Goal: Transaction & Acquisition: Purchase product/service

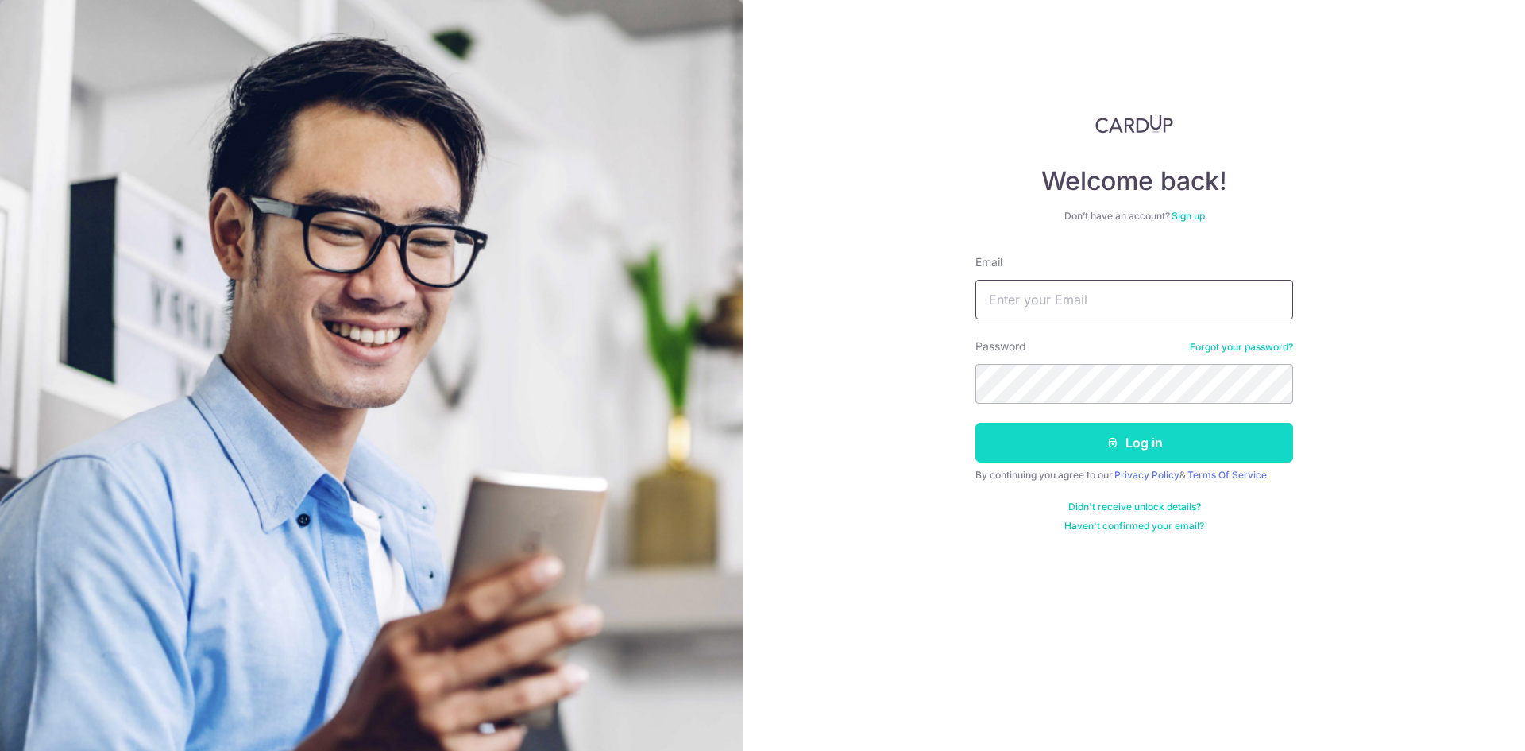
type input "[EMAIL_ADDRESS][DOMAIN_NAME]"
click at [1200, 444] on button "Log in" at bounding box center [1134, 443] width 318 height 40
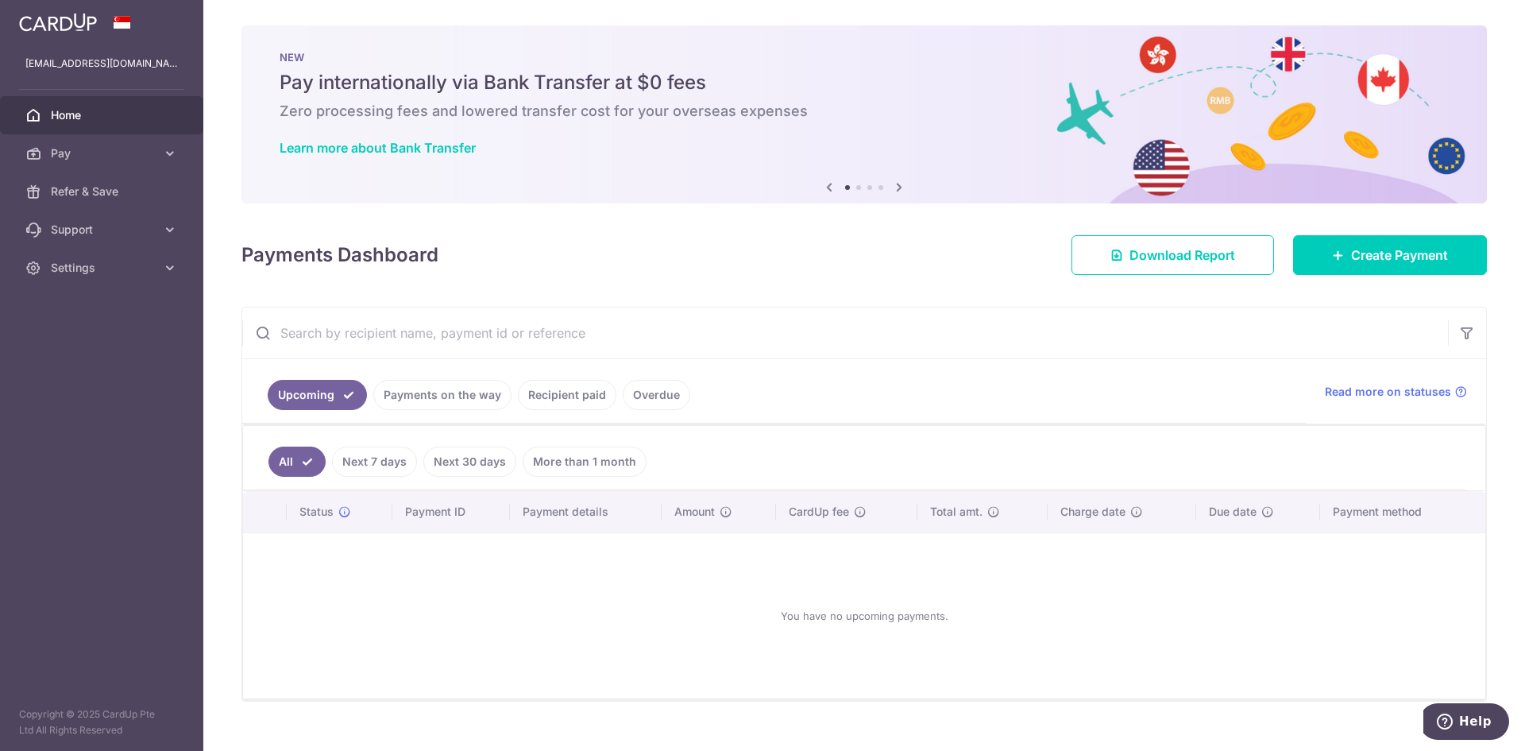
click at [493, 400] on link "Payments on the way" at bounding box center [442, 395] width 138 height 30
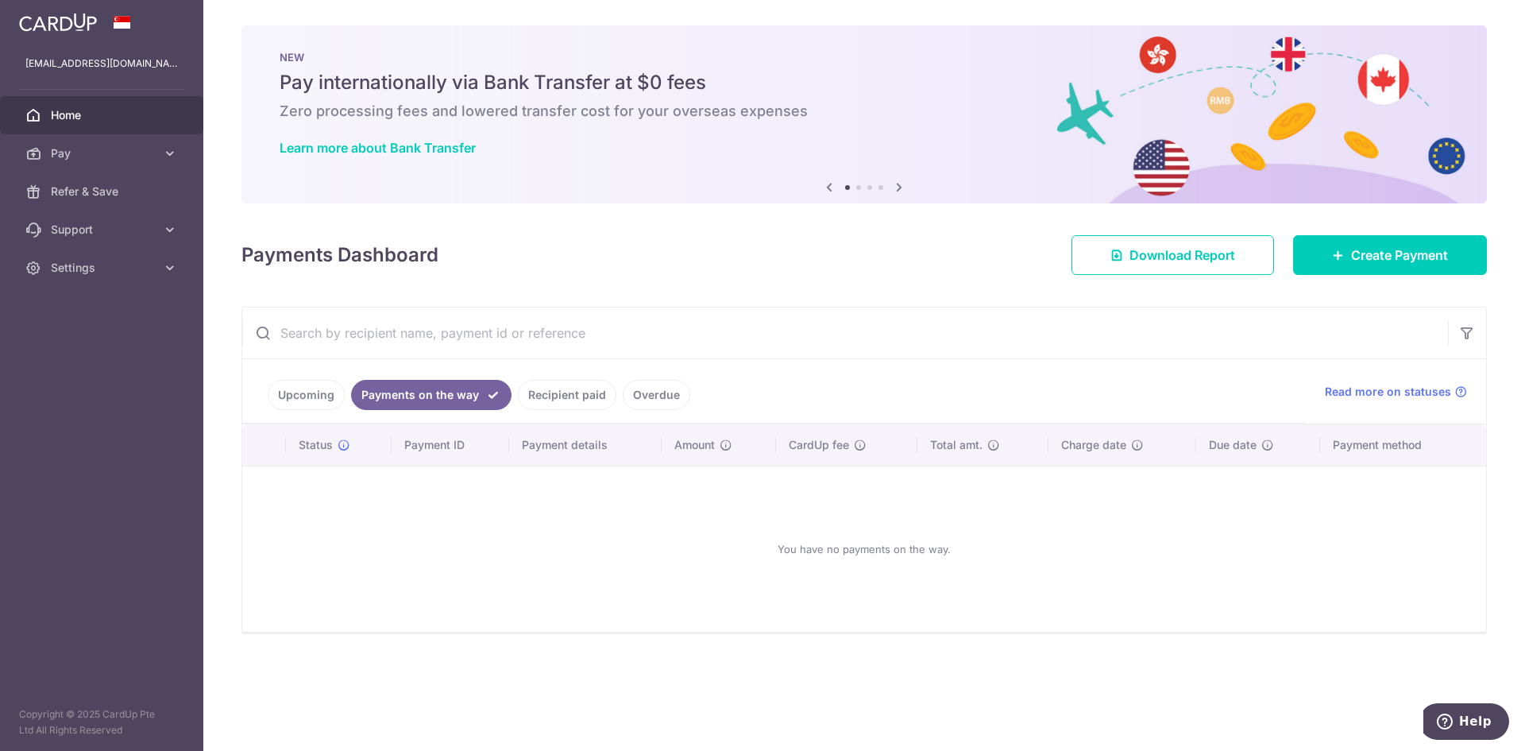
click at [538, 400] on link "Recipient paid" at bounding box center [567, 395] width 98 height 30
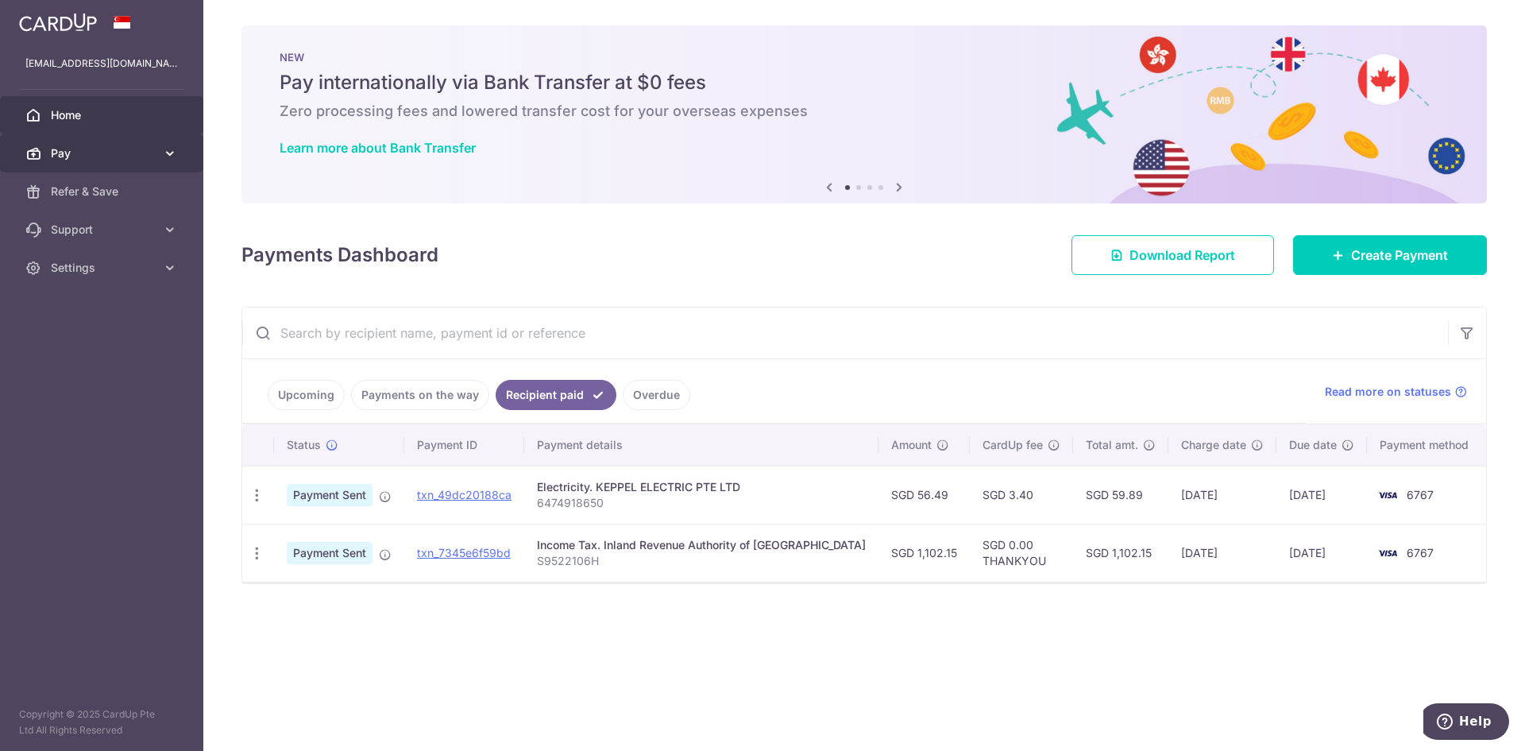
click at [176, 145] on icon at bounding box center [170, 153] width 16 height 16
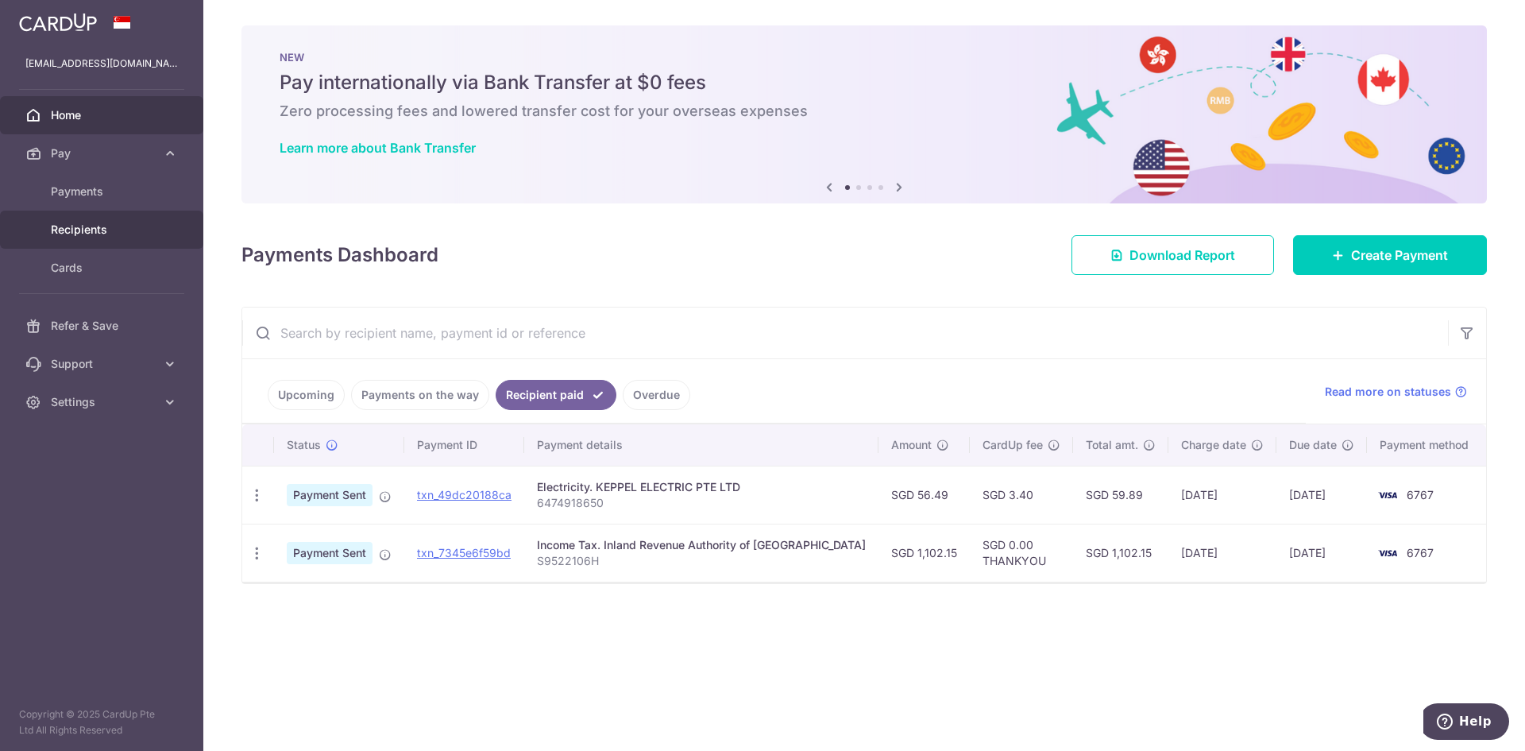
click at [164, 224] on link "Recipients" at bounding box center [101, 229] width 203 height 38
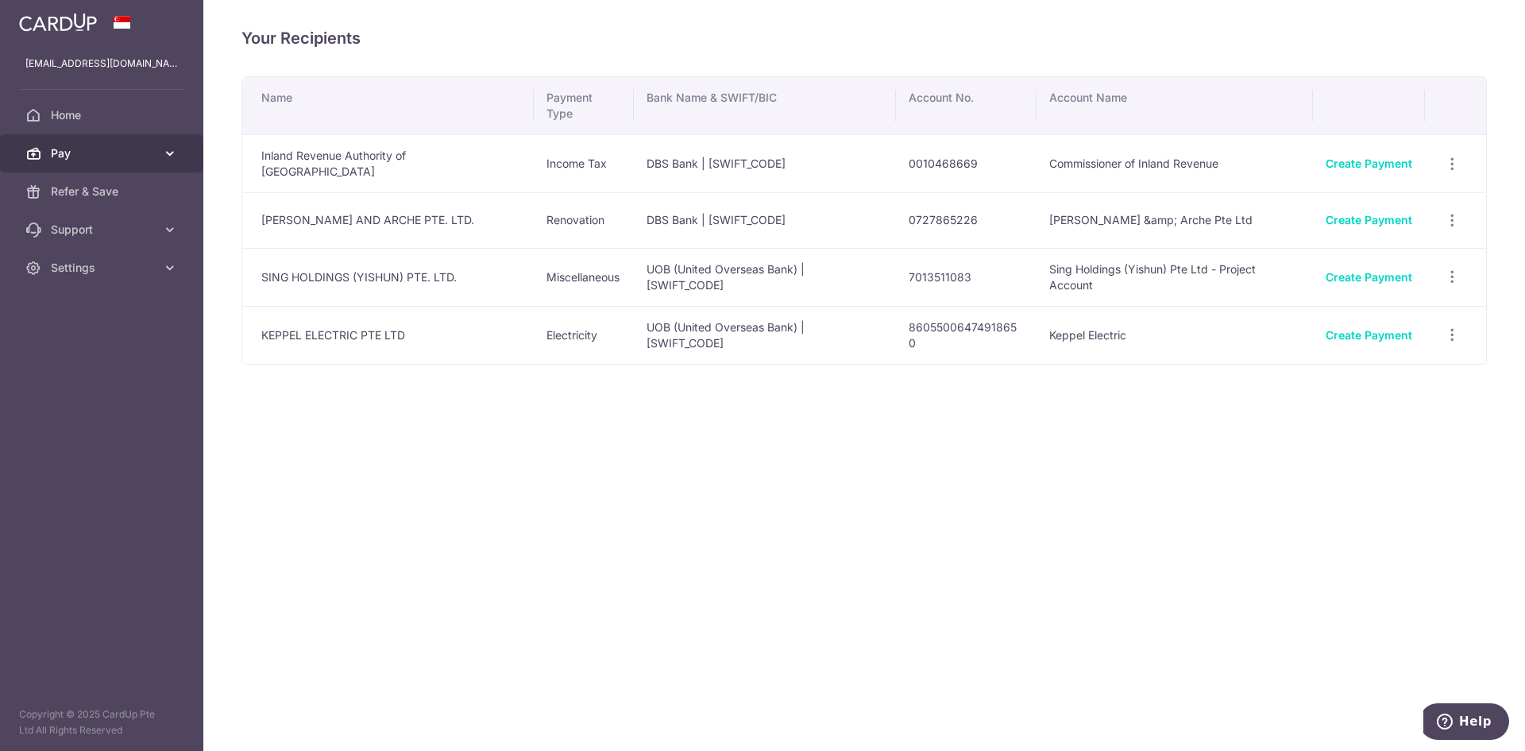
click at [167, 156] on icon at bounding box center [170, 153] width 16 height 16
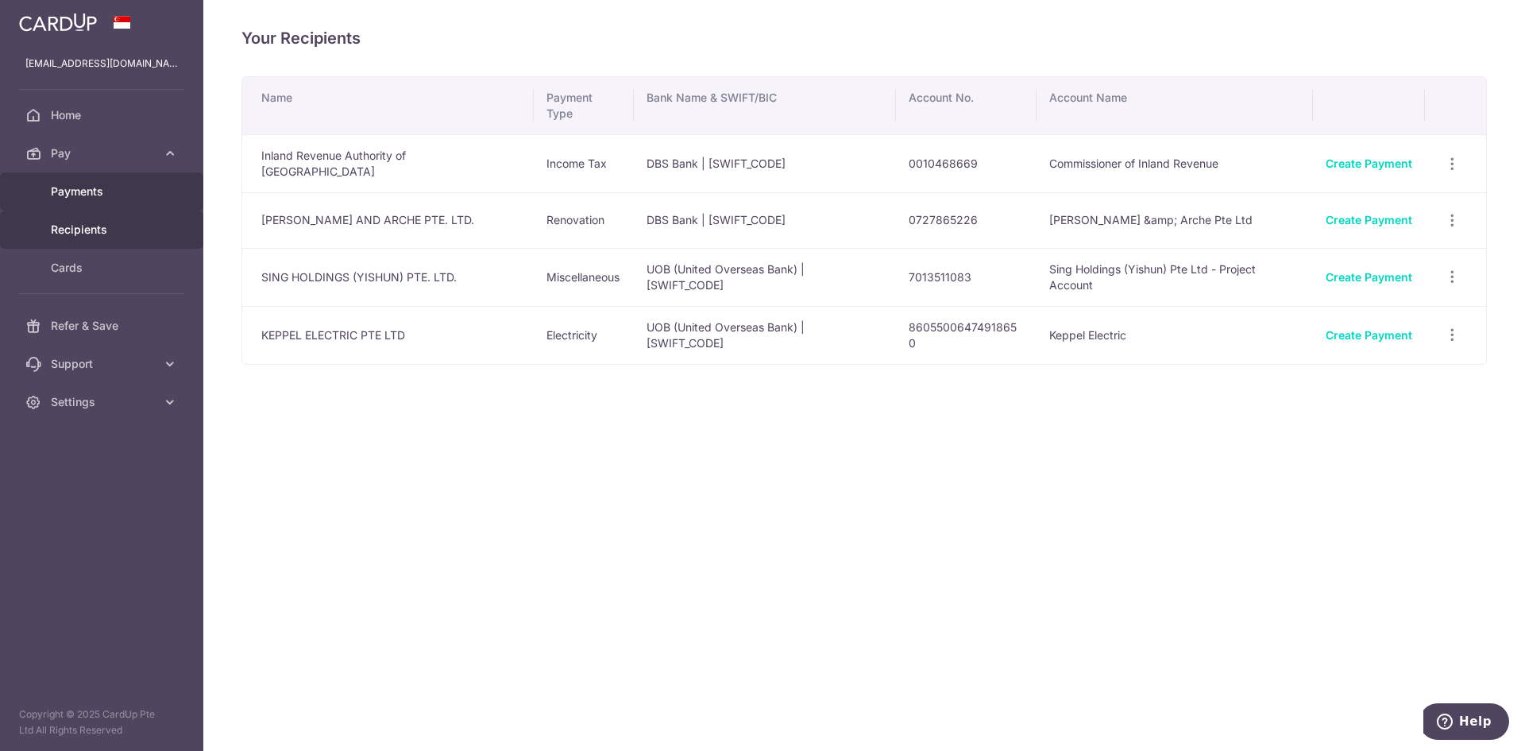
click at [144, 188] on span "Payments" at bounding box center [103, 191] width 105 height 16
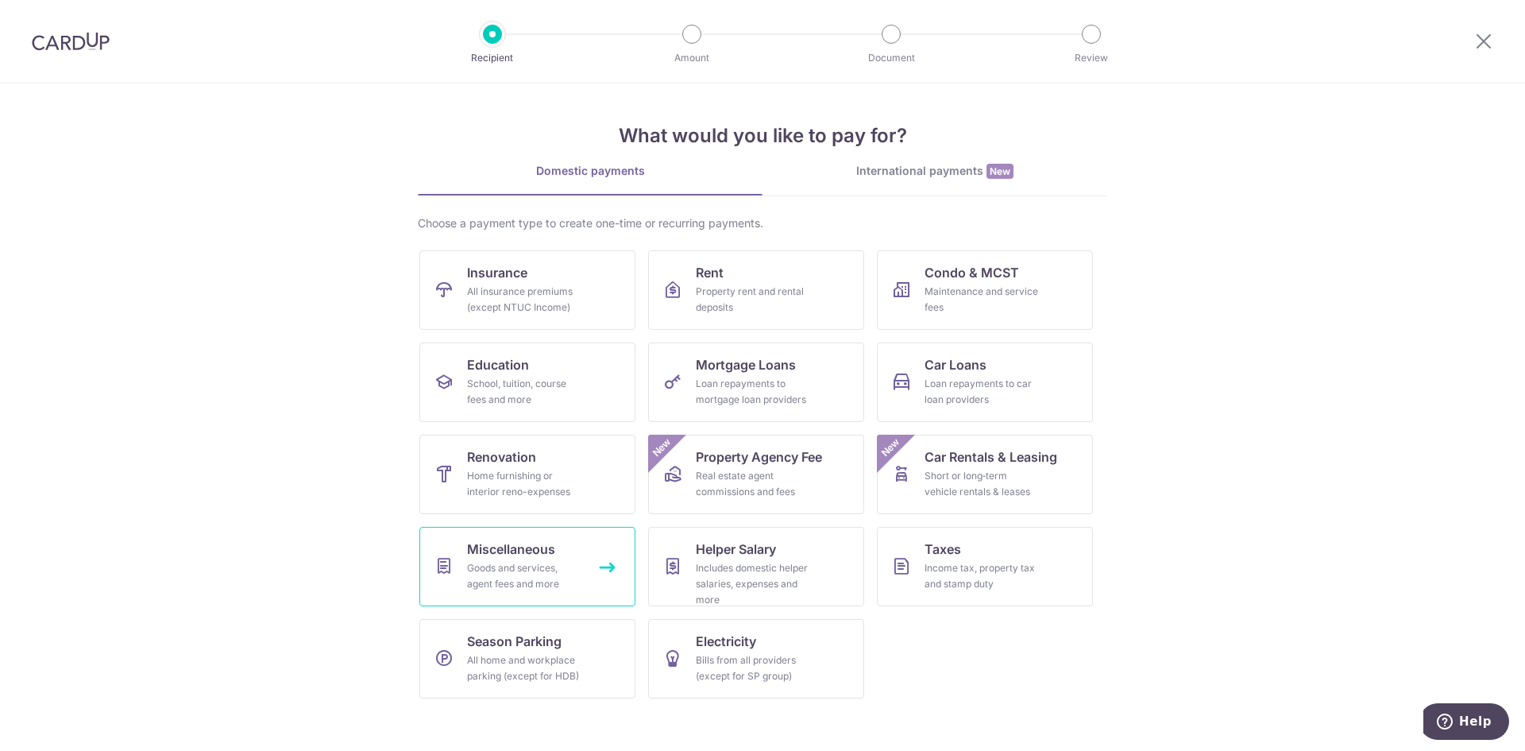
click at [576, 542] on link "Miscellaneous Goods and services, agent fees and more" at bounding box center [527, 566] width 216 height 79
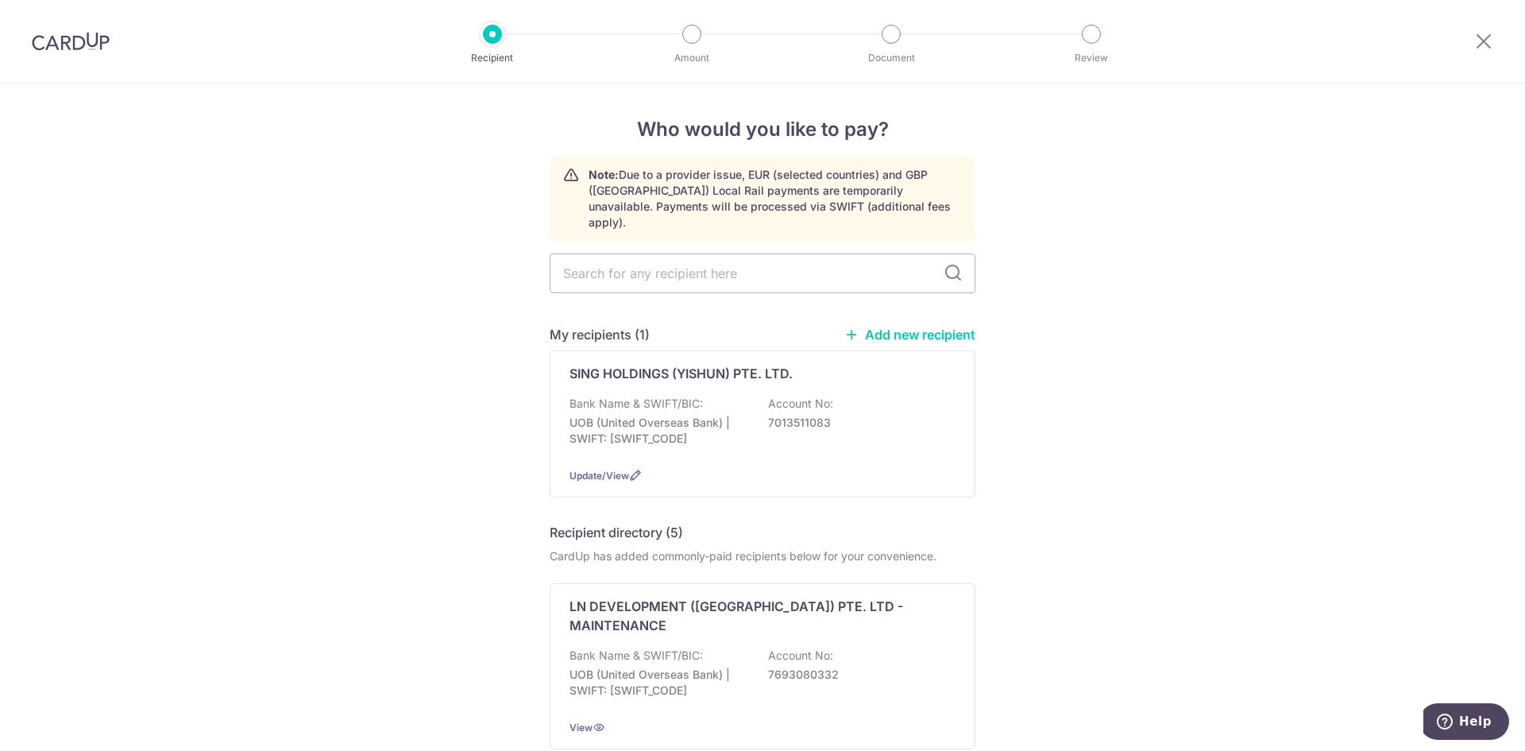
click at [1468, 41] on div at bounding box center [1483, 41] width 83 height 83
click at [1474, 41] on icon at bounding box center [1483, 41] width 19 height 20
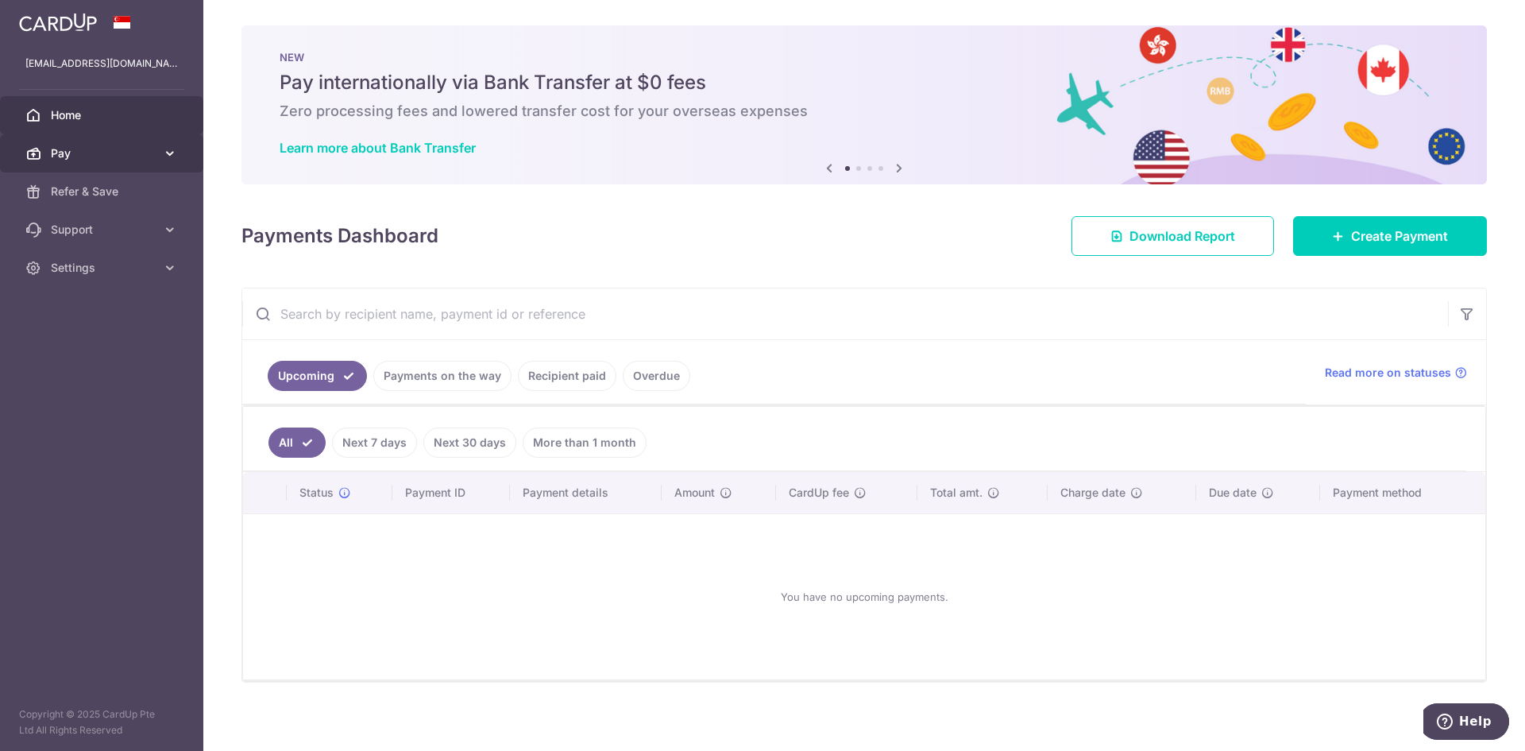
click at [156, 158] on link "Pay" at bounding box center [101, 153] width 203 height 38
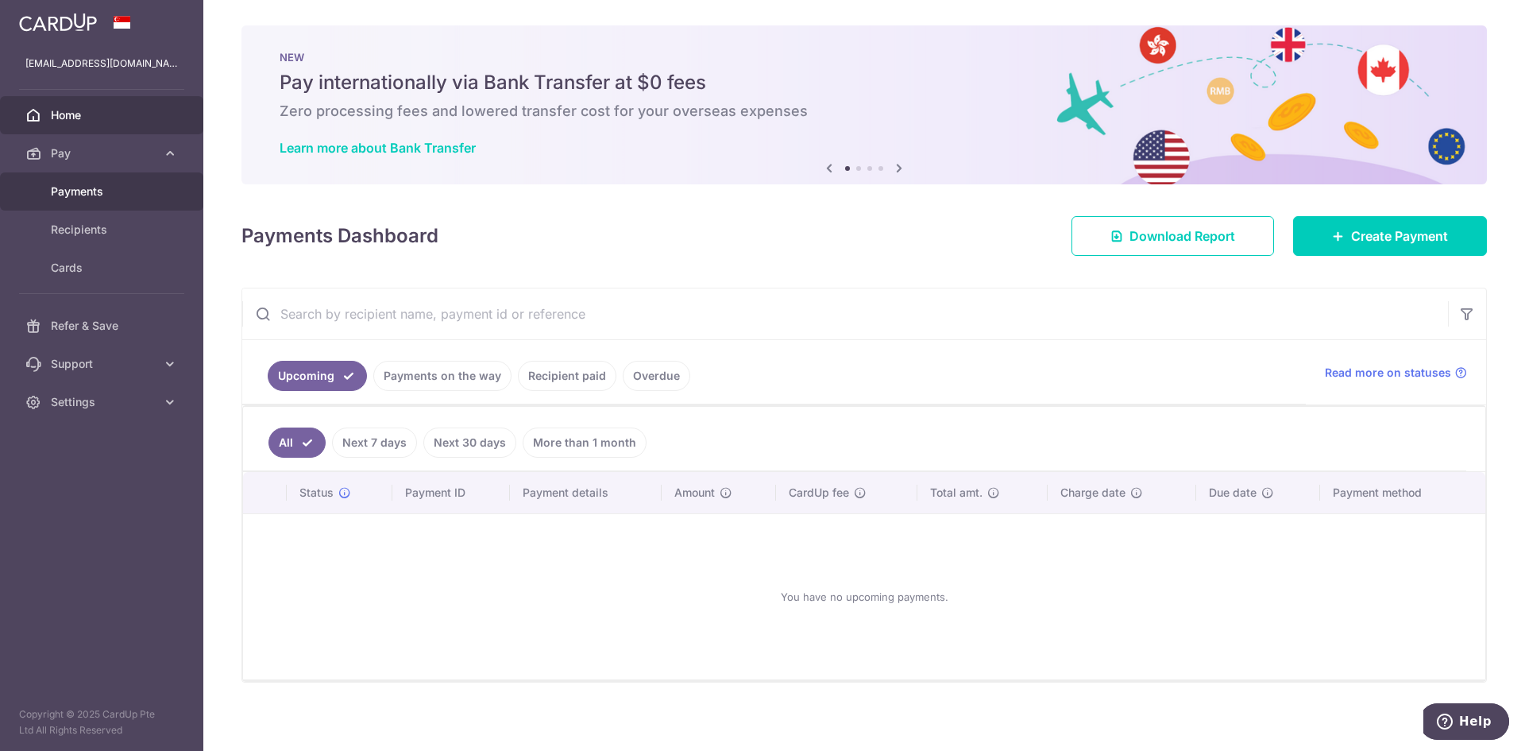
click at [184, 196] on link "Payments" at bounding box center [101, 191] width 203 height 38
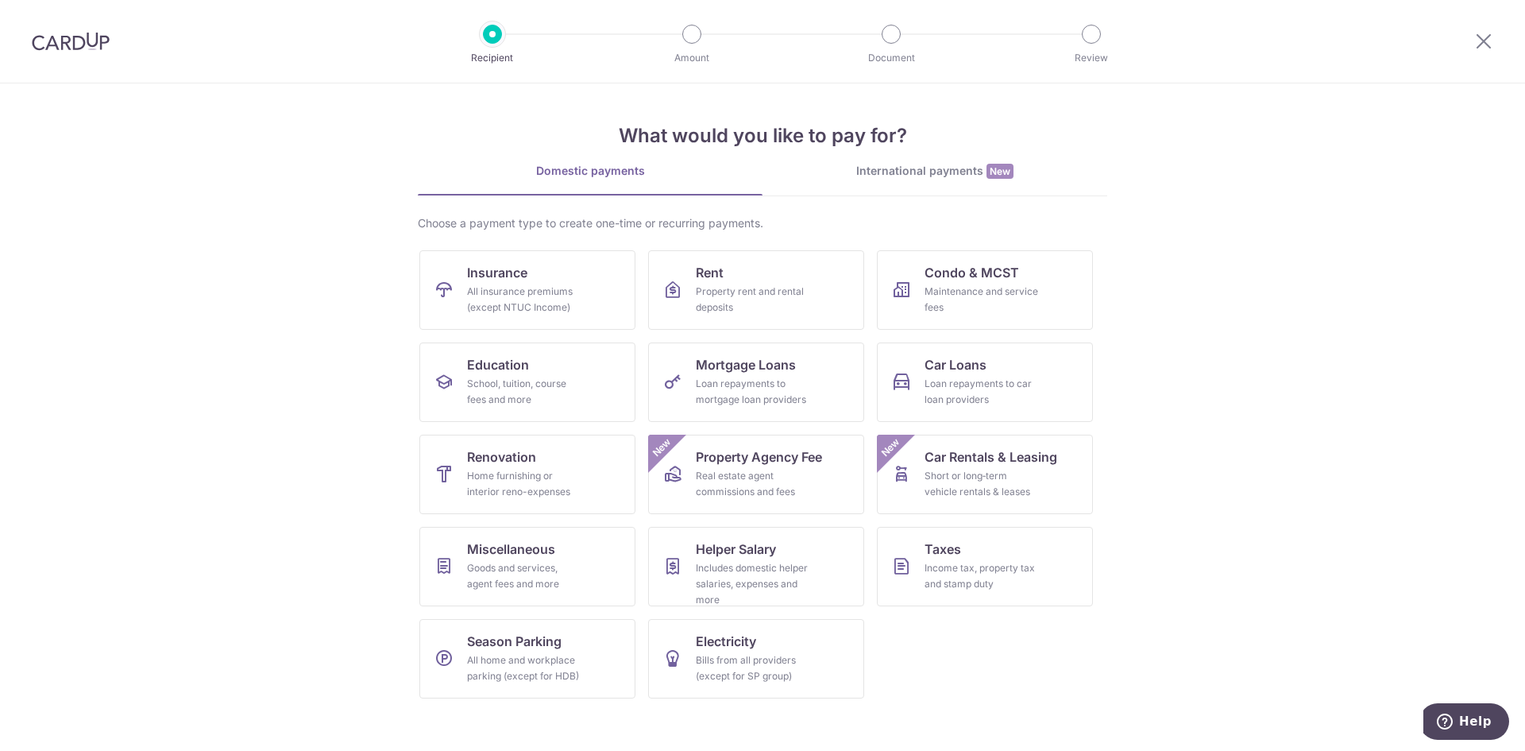
click at [102, 47] on img at bounding box center [71, 41] width 78 height 19
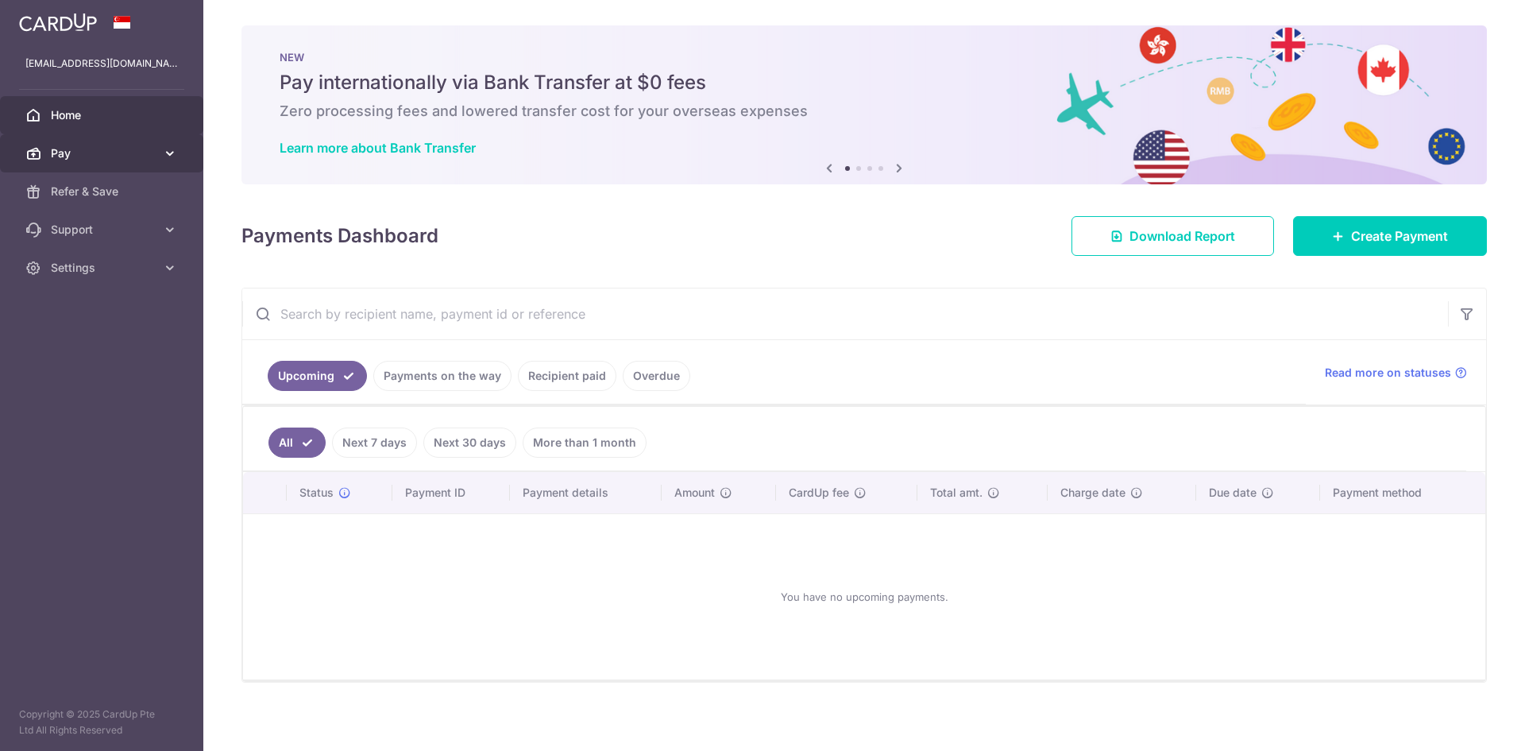
click at [146, 160] on span "Pay" at bounding box center [103, 153] width 105 height 16
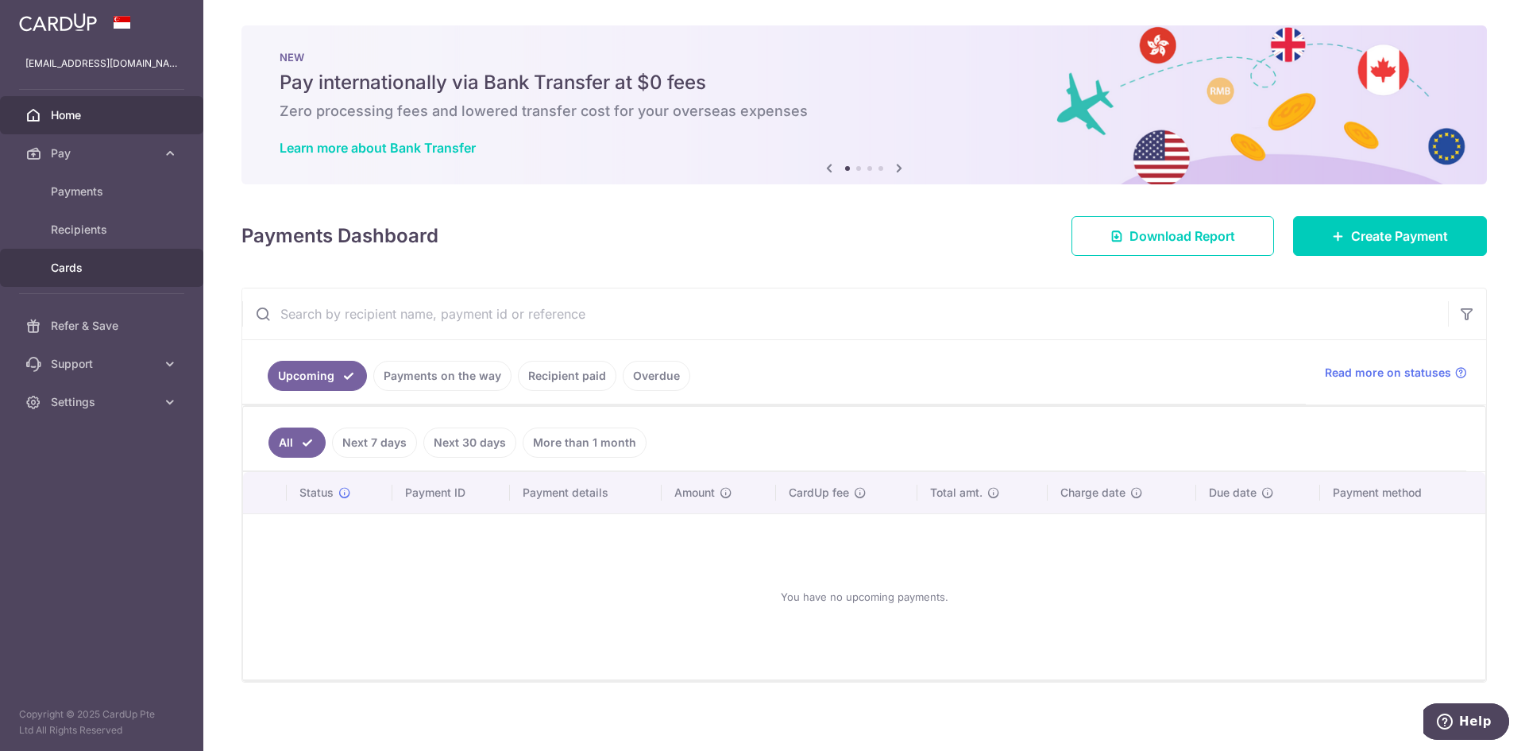
click at [125, 268] on span "Cards" at bounding box center [103, 268] width 105 height 16
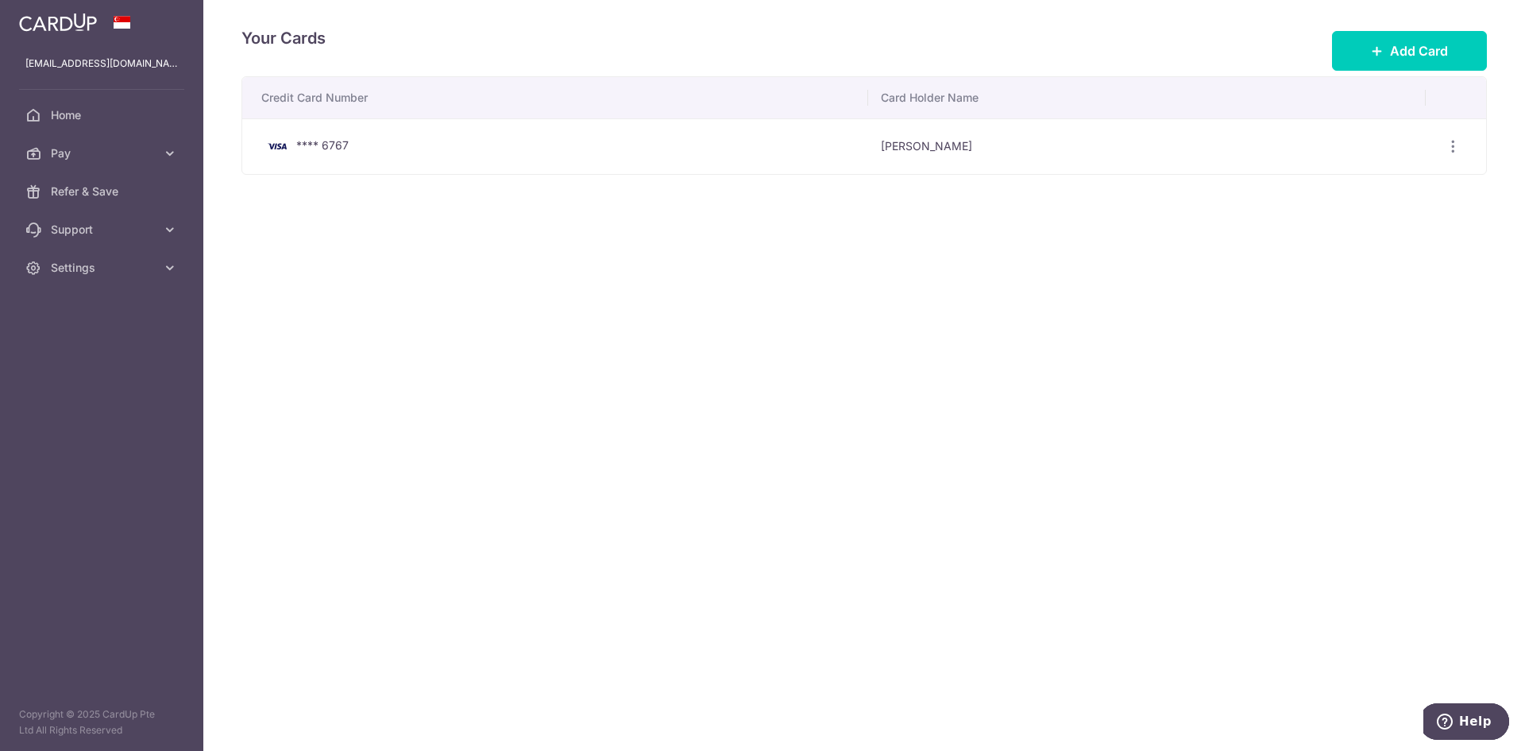
click at [118, 34] on div at bounding box center [101, 22] width 203 height 44
click at [103, 44] on div "laizihui95@gmail.com" at bounding box center [101, 63] width 203 height 38
click at [83, 124] on link "Home" at bounding box center [101, 115] width 203 height 38
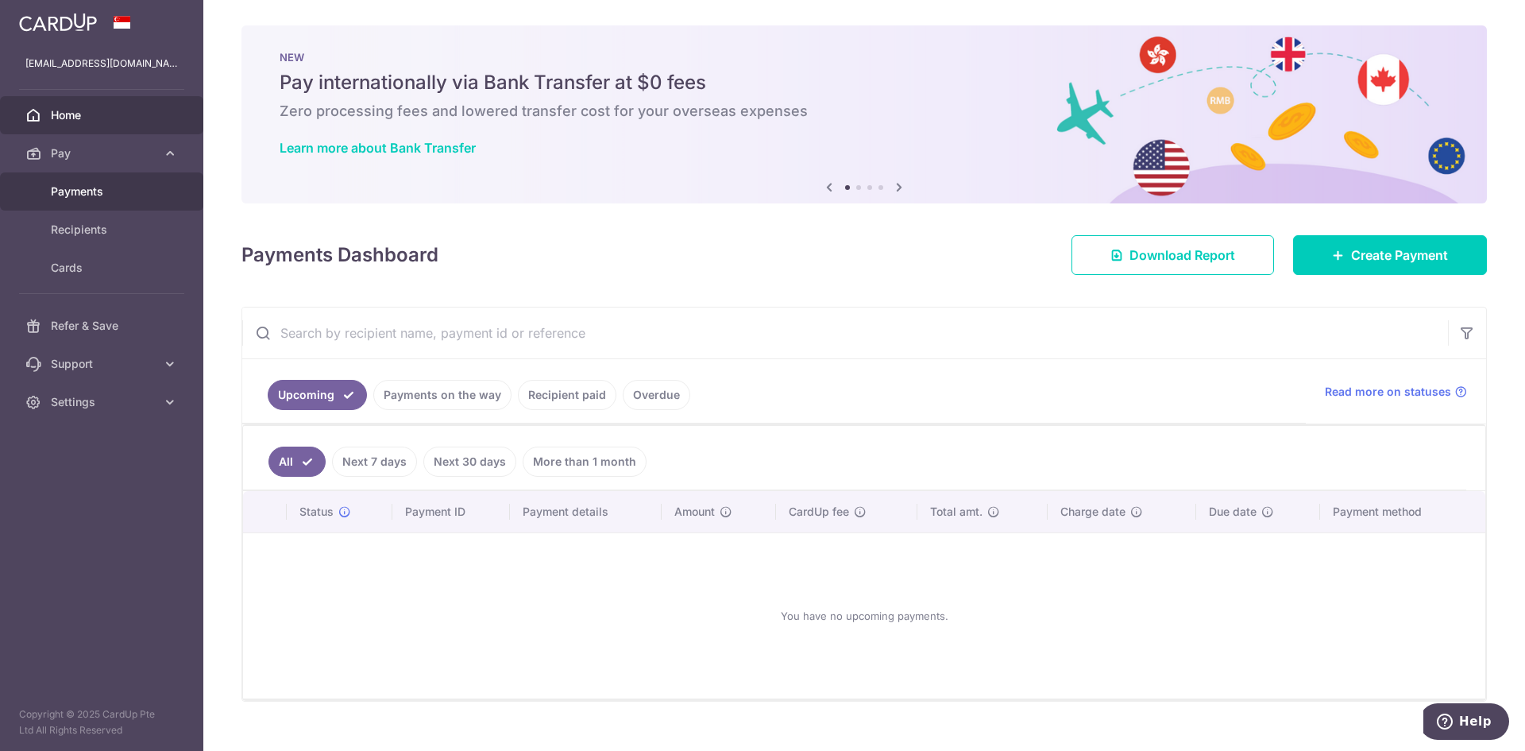
click at [136, 182] on link "Payments" at bounding box center [101, 191] width 203 height 38
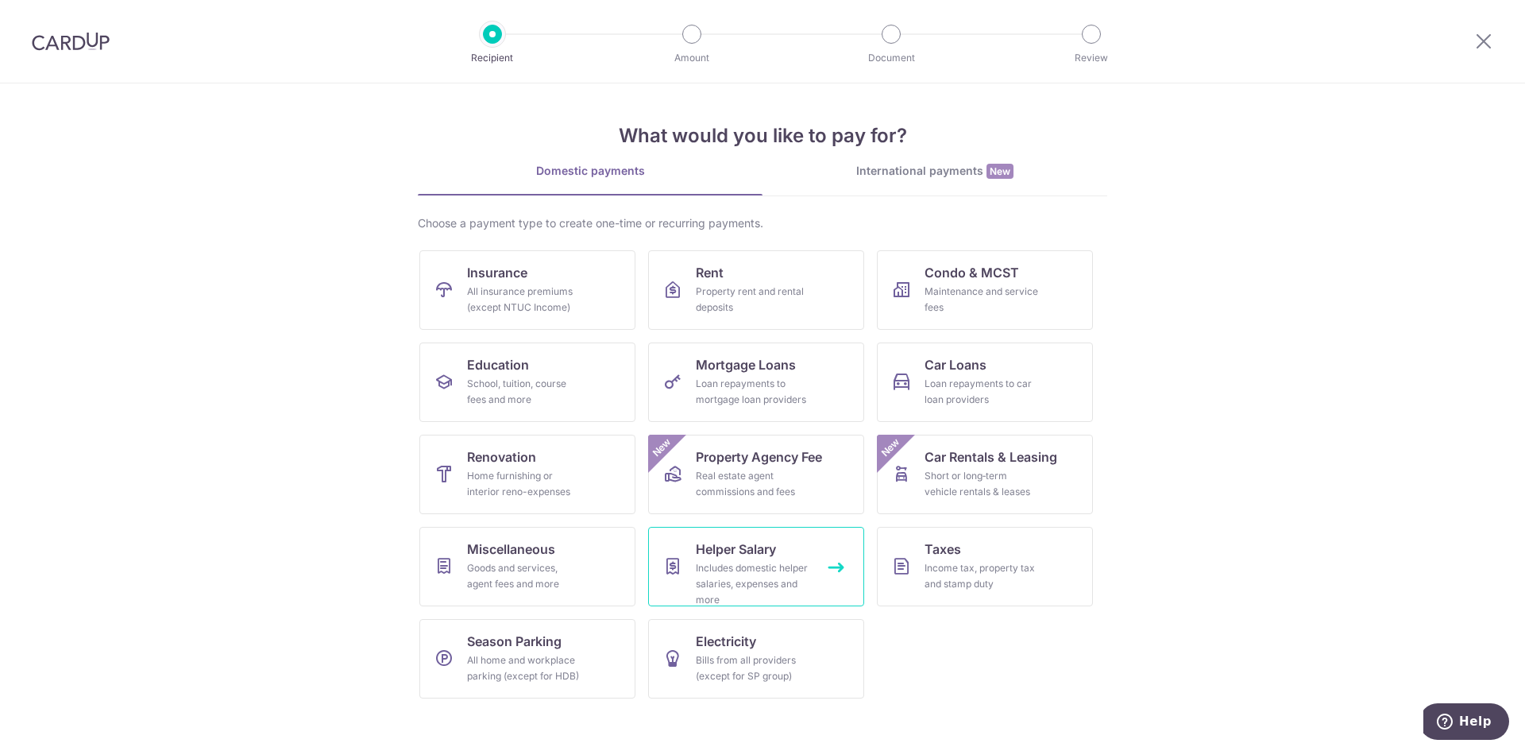
click at [736, 563] on div "Includes domestic helper salaries, expenses and more" at bounding box center [753, 584] width 114 height 48
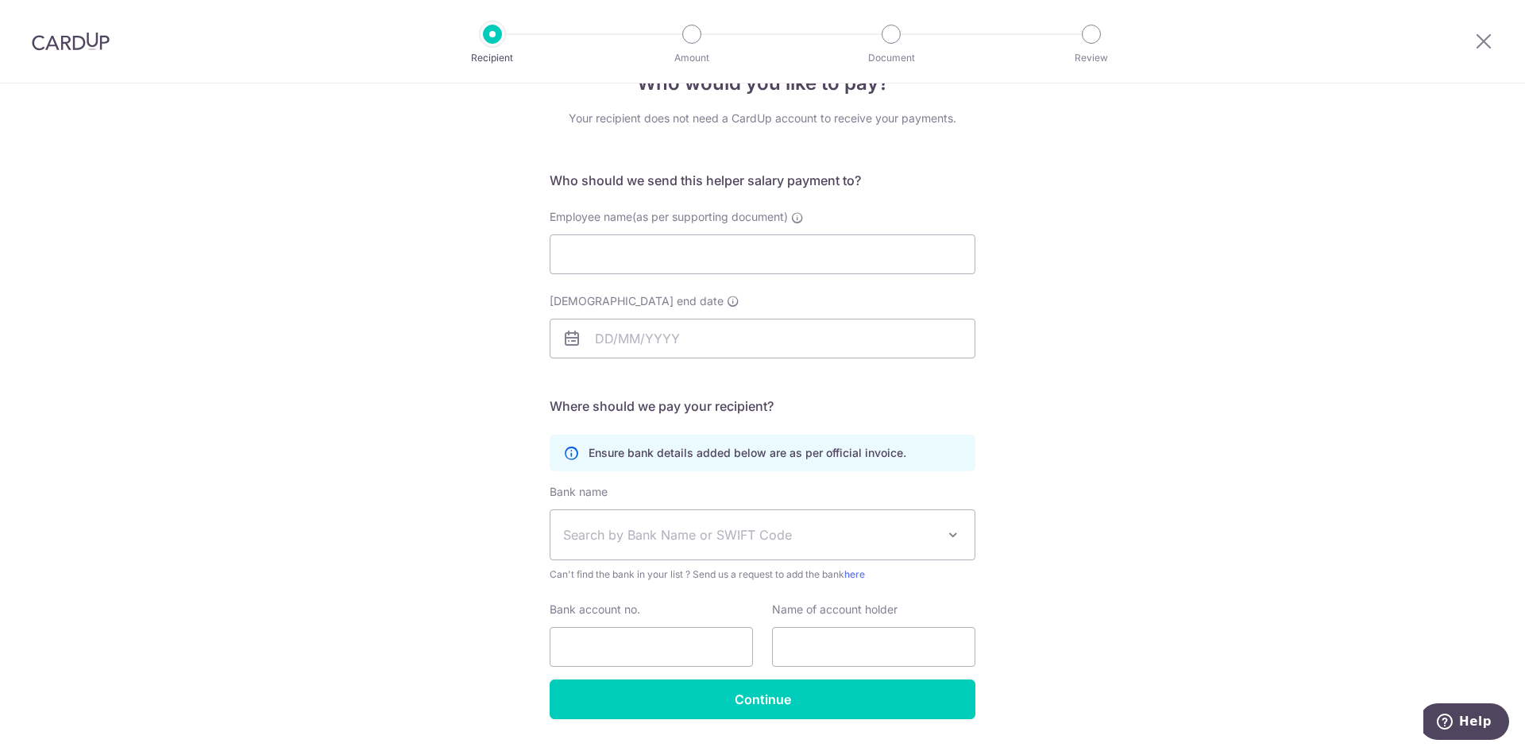
scroll to position [89, 0]
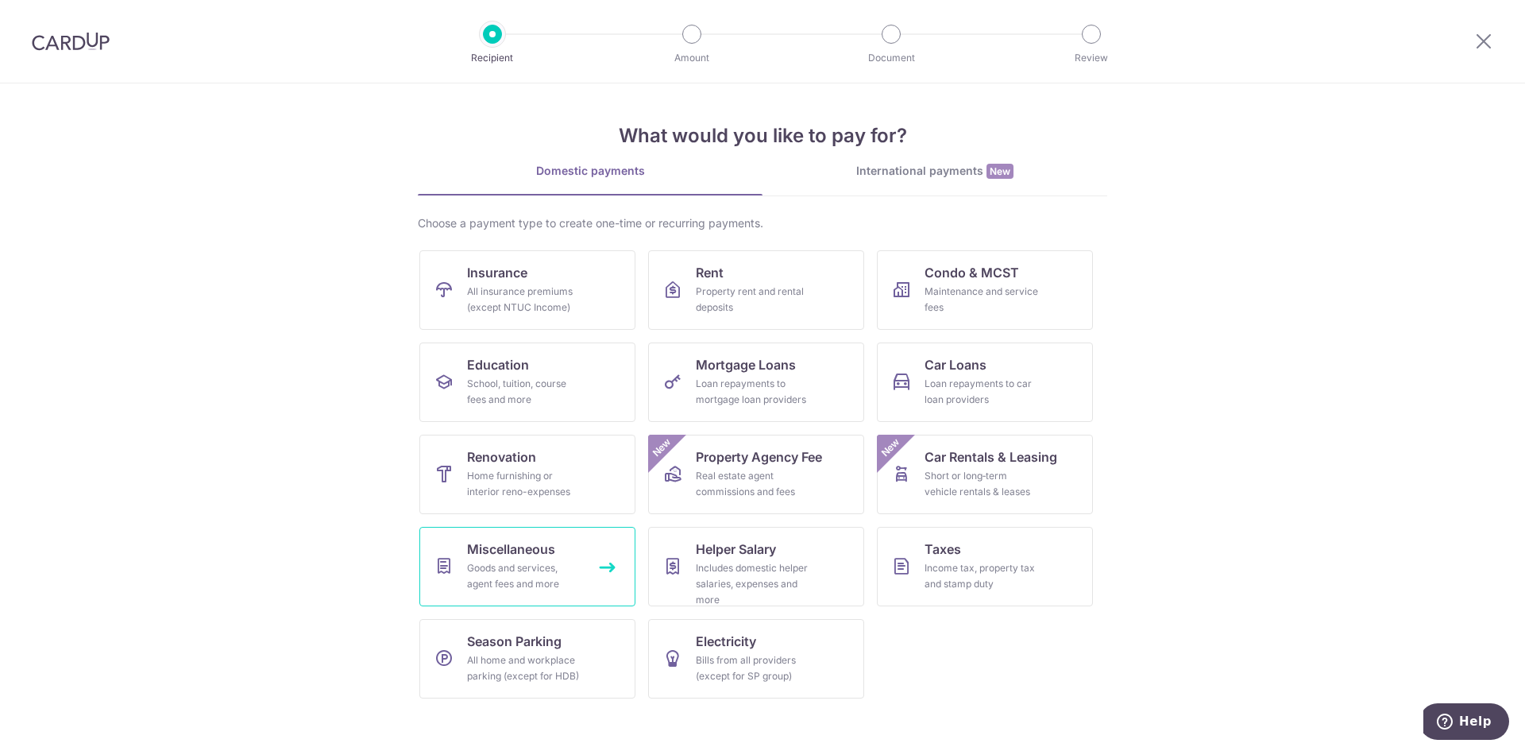
click at [583, 552] on link "Miscellaneous Goods and services, agent fees and more" at bounding box center [527, 566] width 216 height 79
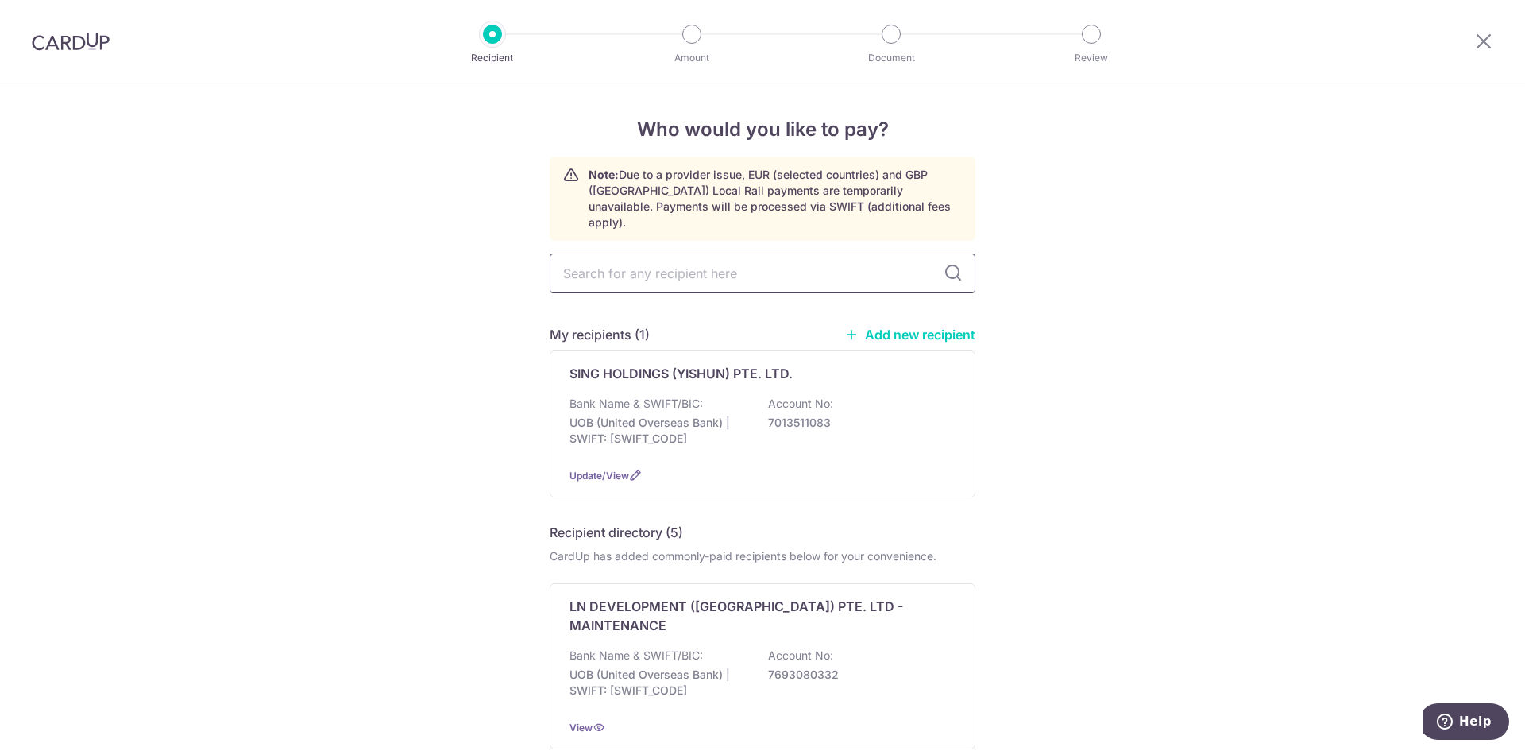
drag, startPoint x: 861, startPoint y: 243, endPoint x: 853, endPoint y: 241, distance: 8.3
click at [860, 253] on input "text" at bounding box center [763, 273] width 426 height 40
type input "ong siew leng"
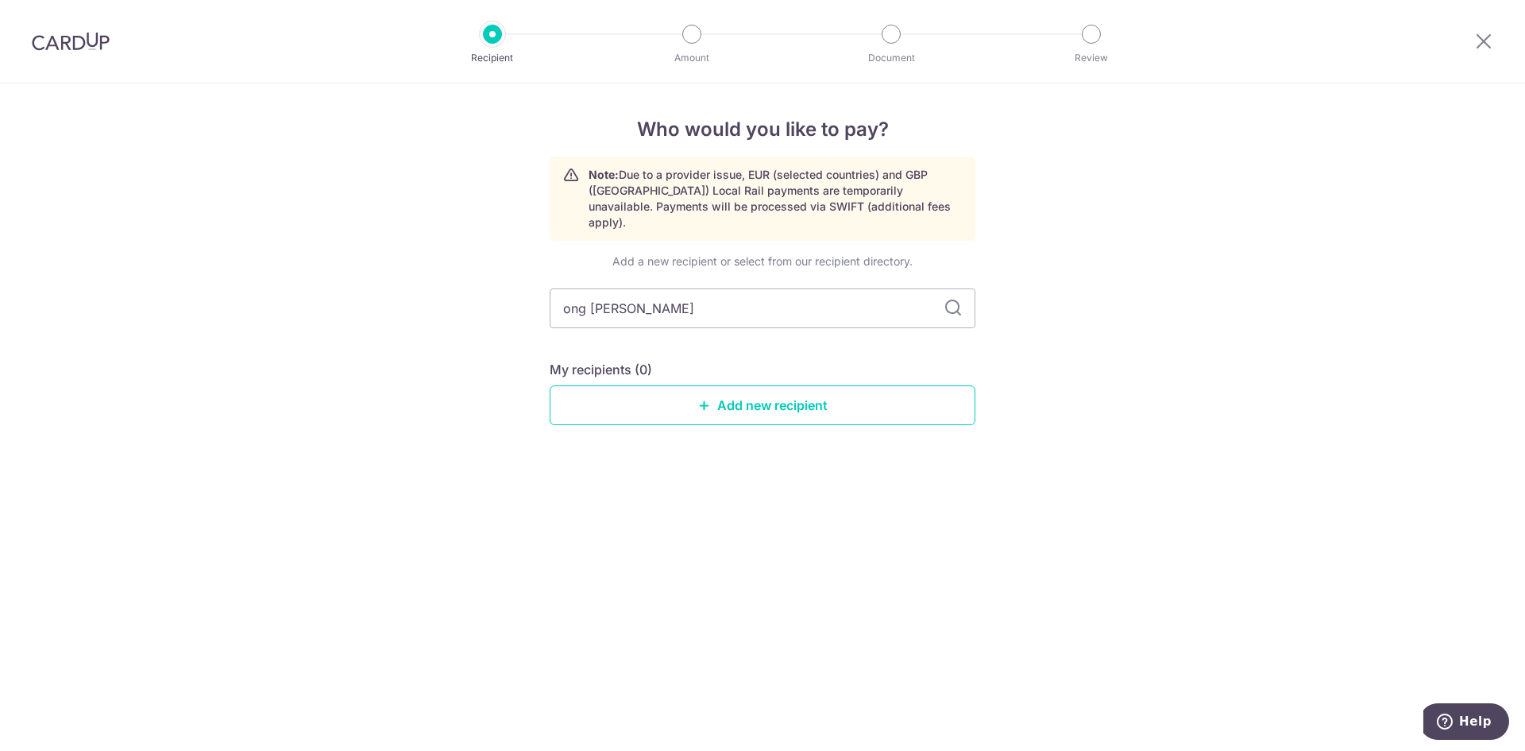
click at [949, 259] on div "Add a new recipient or select from our recipient directory. ong siew leng My re…" at bounding box center [763, 351] width 426 height 197
click at [792, 288] on input "ong siew leng" at bounding box center [763, 308] width 426 height 40
click at [817, 400] on link "Add new recipient" at bounding box center [763, 405] width 426 height 40
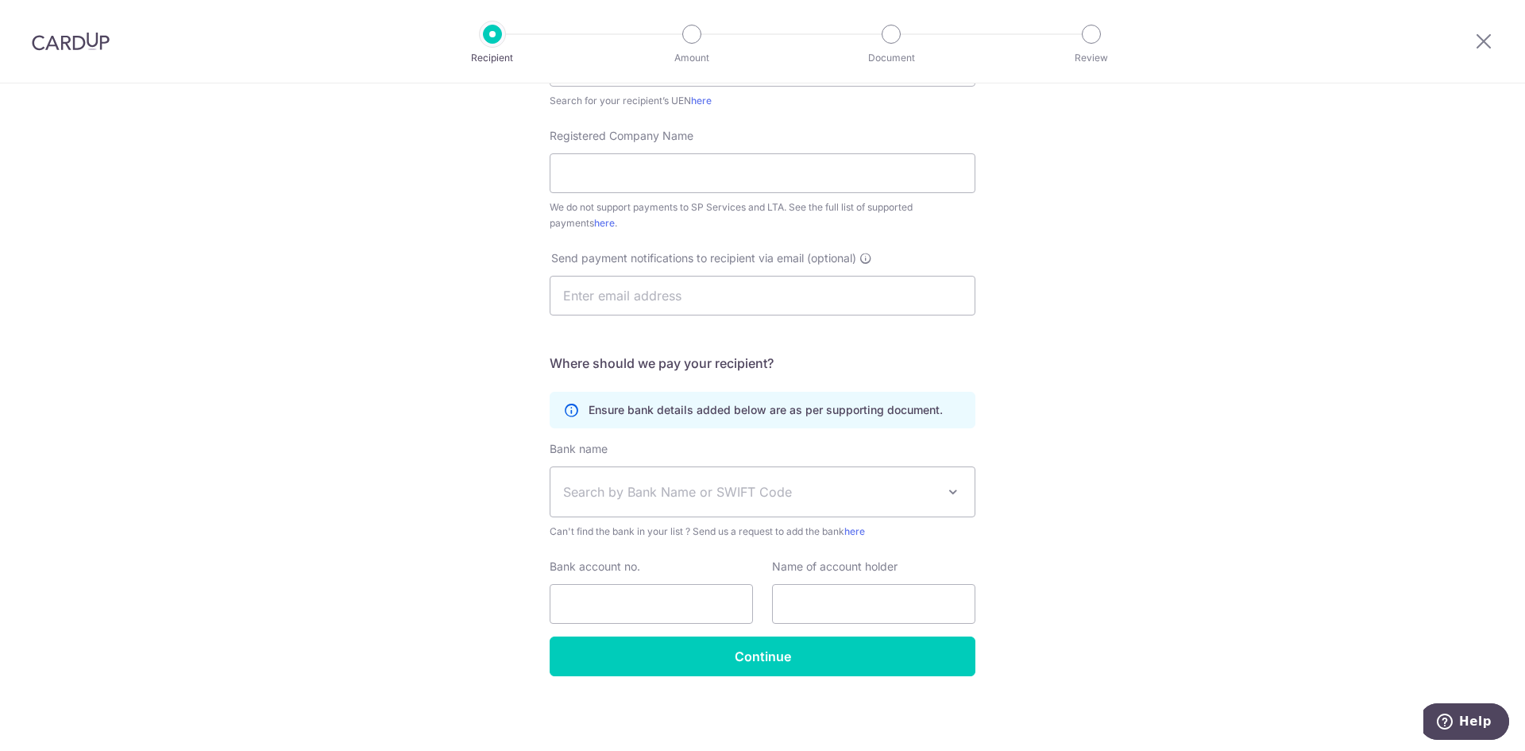
scroll to position [79, 0]
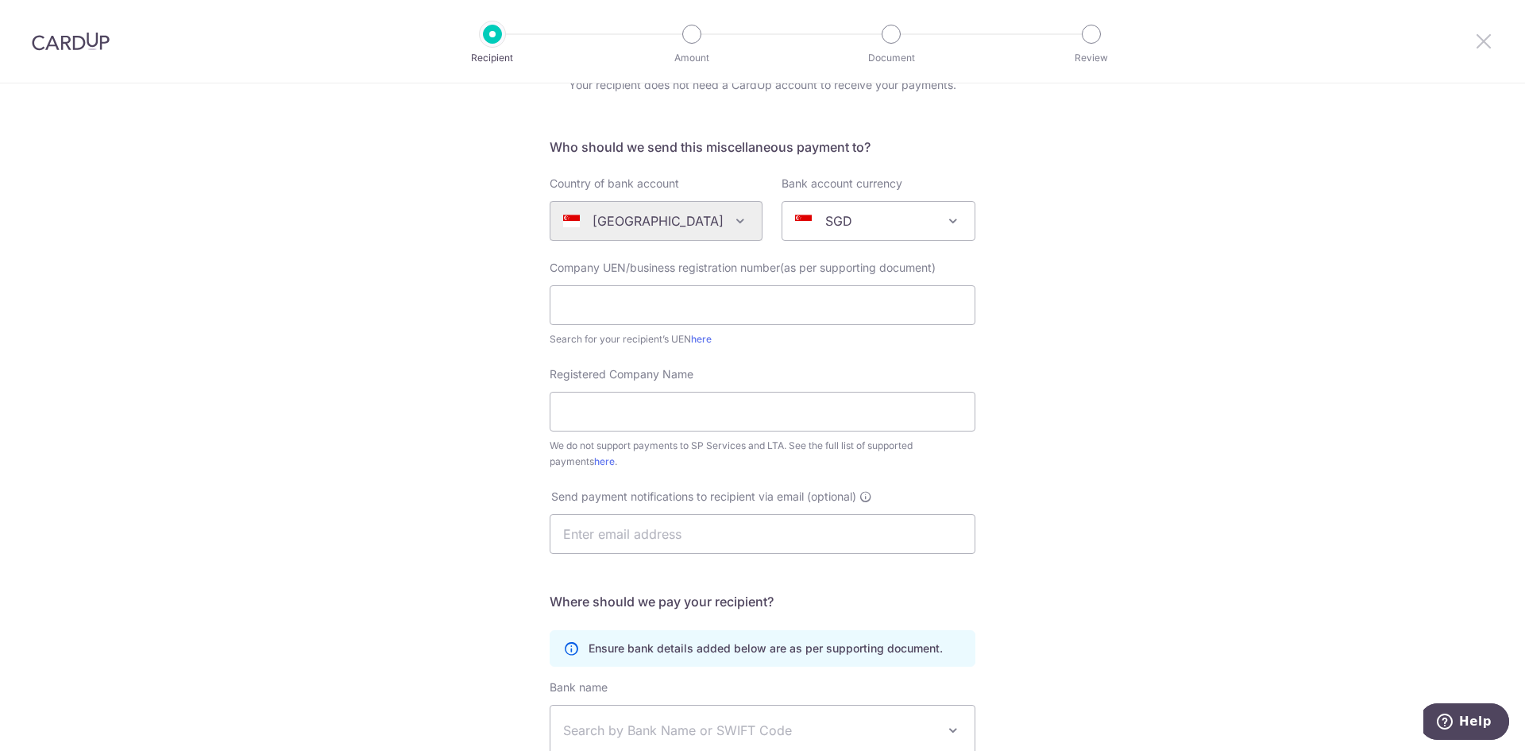
click at [1485, 41] on icon at bounding box center [1483, 41] width 19 height 20
